Goal: Browse casually: Explore the website without a specific task or goal

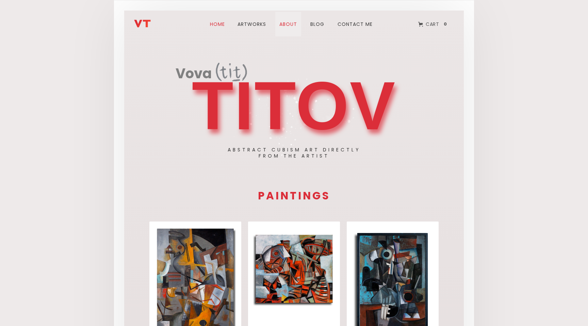
click at [294, 23] on link "about" at bounding box center [288, 24] width 26 height 24
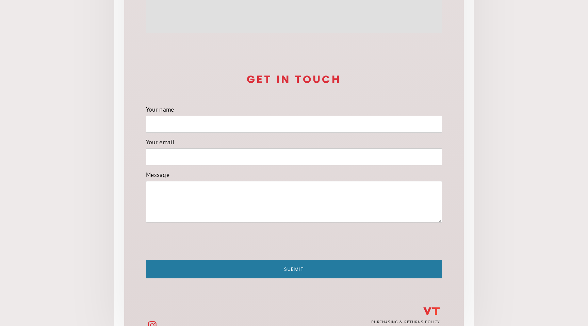
scroll to position [541, 0]
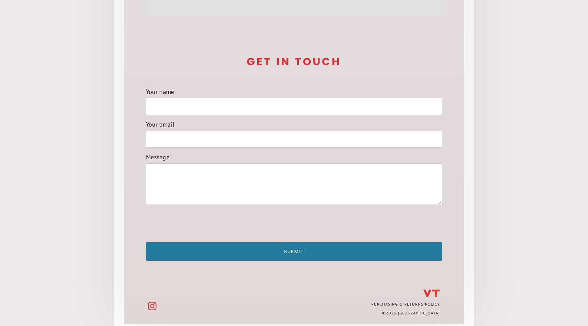
click at [152, 302] on img at bounding box center [152, 306] width 9 height 9
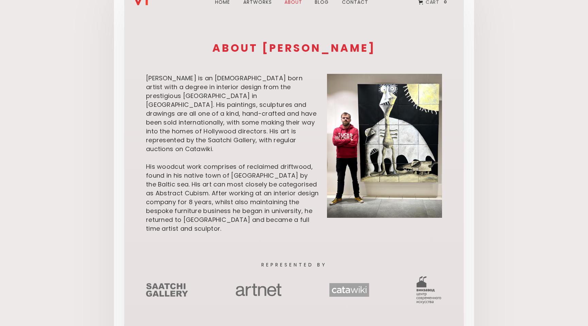
scroll to position [0, 0]
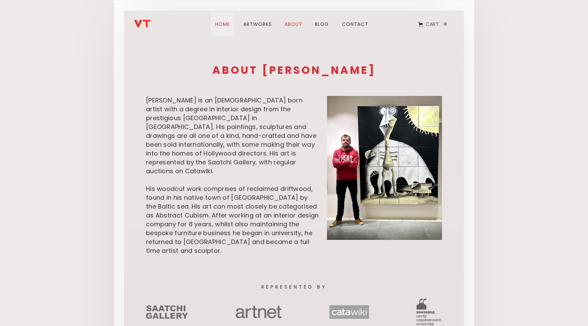
click at [225, 26] on link "Home" at bounding box center [222, 24] width 23 height 24
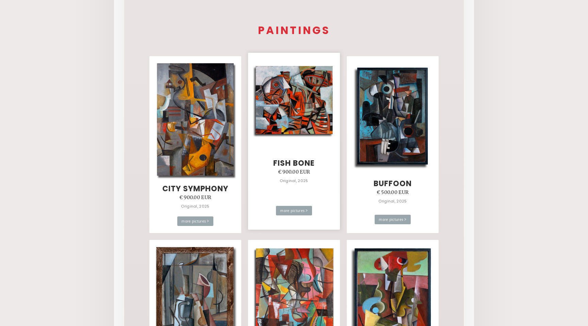
scroll to position [154, 0]
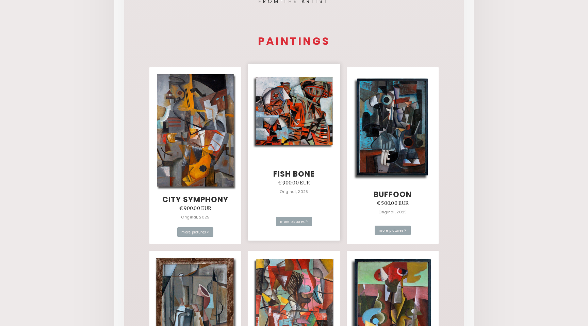
click at [290, 105] on img at bounding box center [293, 112] width 83 height 75
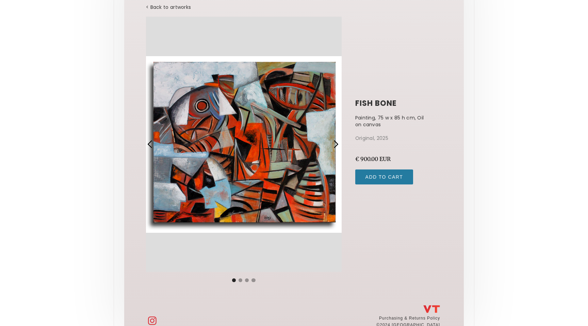
scroll to position [75, 0]
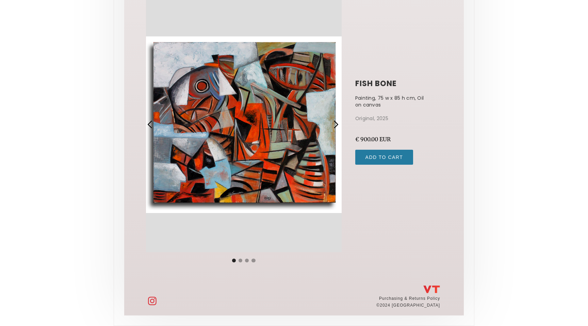
click at [338, 124] on div "next slide" at bounding box center [335, 124] width 9 height 9
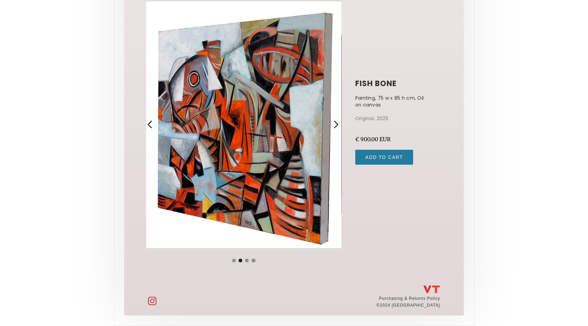
click at [338, 124] on div "next slide" at bounding box center [335, 124] width 9 height 9
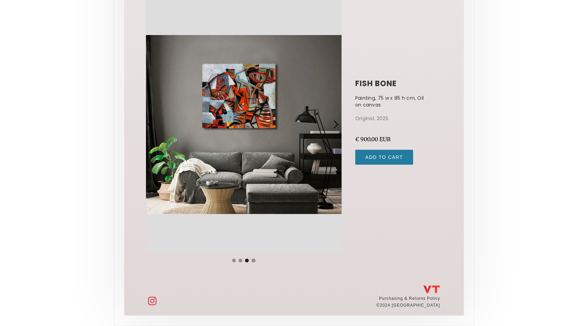
click at [338, 124] on div "next slide" at bounding box center [335, 124] width 9 height 9
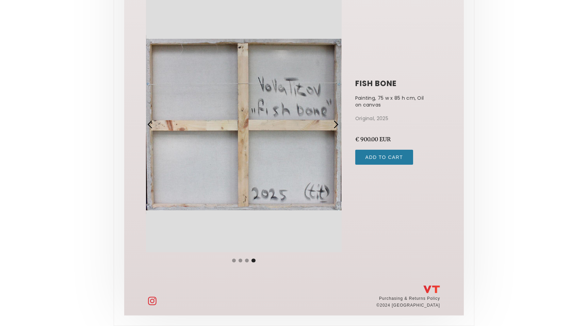
click at [338, 124] on div "next slide" at bounding box center [335, 124] width 9 height 9
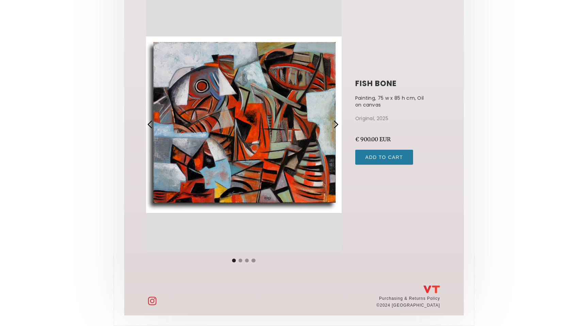
click at [338, 124] on div "next slide" at bounding box center [335, 124] width 9 height 9
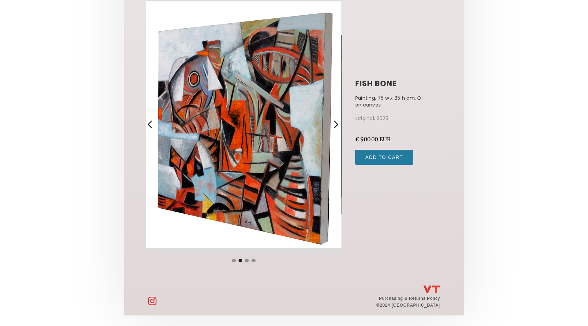
click at [338, 124] on div "next slide" at bounding box center [335, 124] width 9 height 9
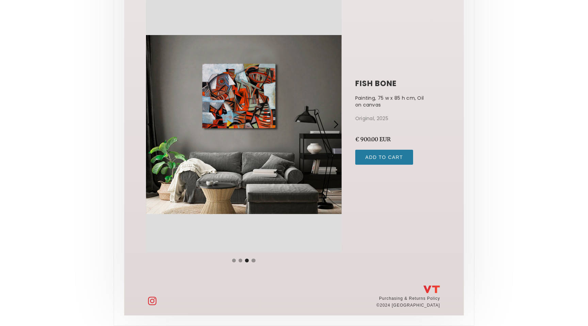
click at [338, 124] on div "next slide" at bounding box center [335, 124] width 9 height 9
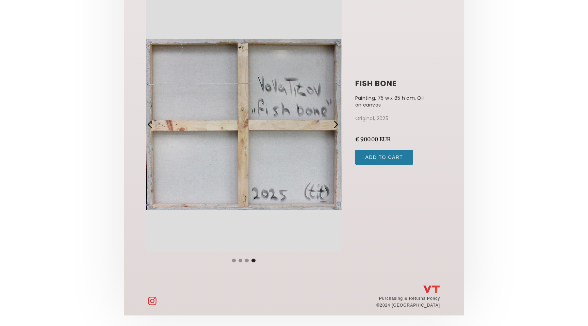
scroll to position [0, 0]
